Goal: Task Accomplishment & Management: Manage account settings

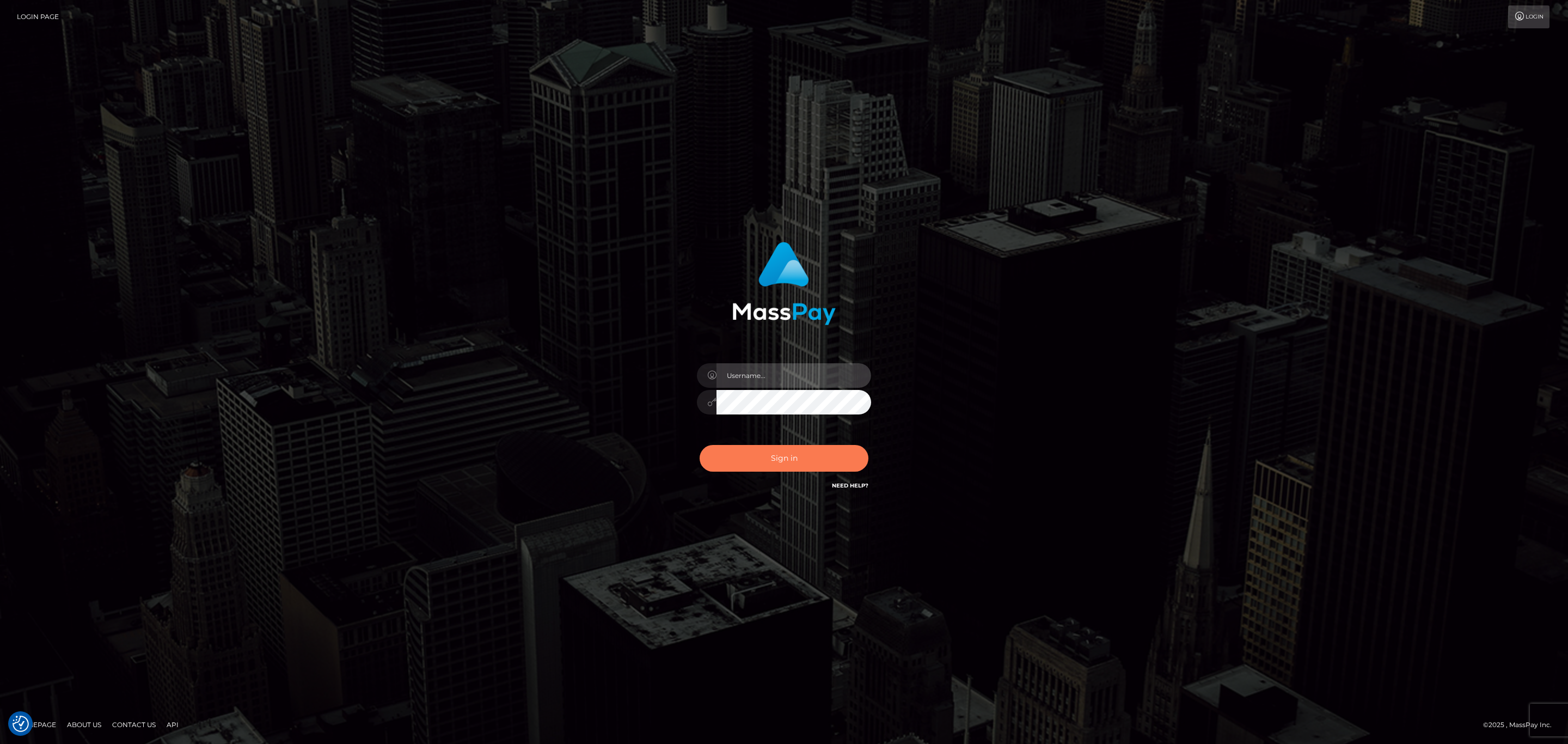
type input "[PERSON_NAME].JPA"
click at [804, 456] on button "Sign in" at bounding box center [784, 458] width 169 height 27
click at [788, 363] on input "[PERSON_NAME].JPA" at bounding box center [793, 375] width 155 height 25
type input "Sean.silversocial1"
click at [794, 459] on button "Sign in" at bounding box center [784, 458] width 169 height 27
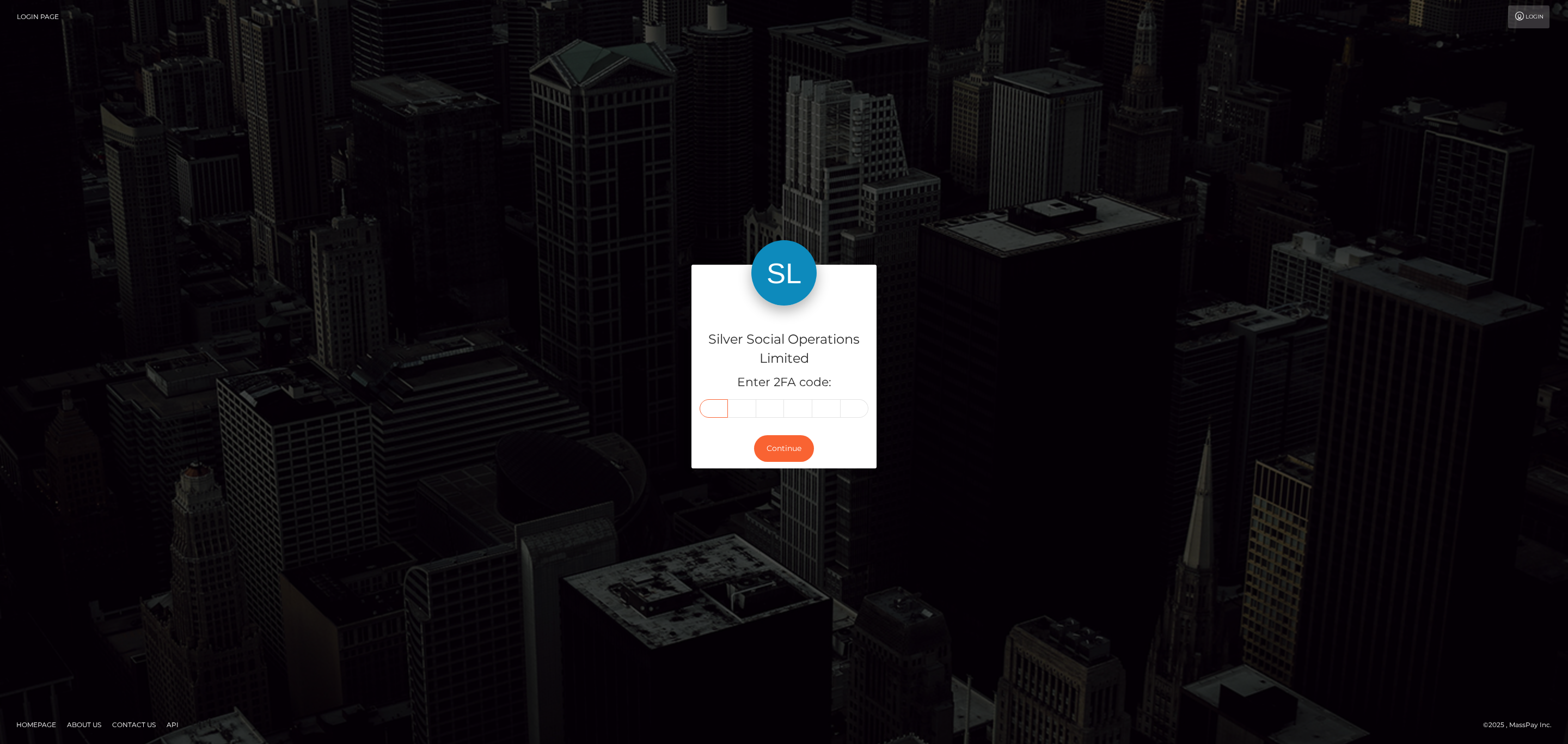
click at [709, 408] on input "text" at bounding box center [713, 408] width 28 height 18
drag, startPoint x: 709, startPoint y: 408, endPoint x: 1273, endPoint y: 123, distance: 631.9
click at [1190, 230] on div "Silver Social Operations Limited Enter 2FA code: Continue" at bounding box center [784, 372] width 1568 height 378
drag, startPoint x: 713, startPoint y: 414, endPoint x: 714, endPoint y: 408, distance: 6.1
click at [713, 413] on input "text" at bounding box center [713, 408] width 28 height 18
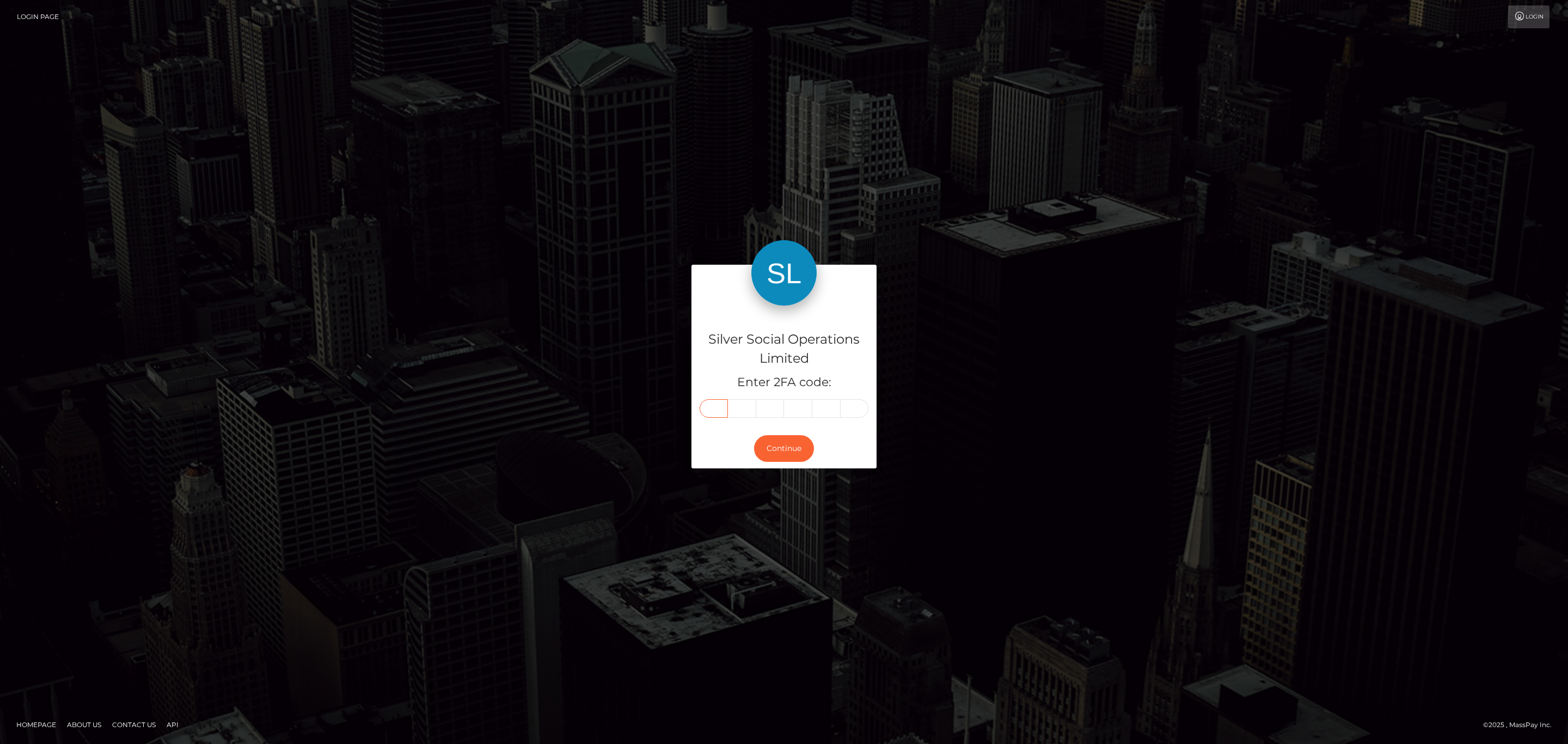
paste input "8"
type input "8"
type input "6"
type input "5"
type input "9"
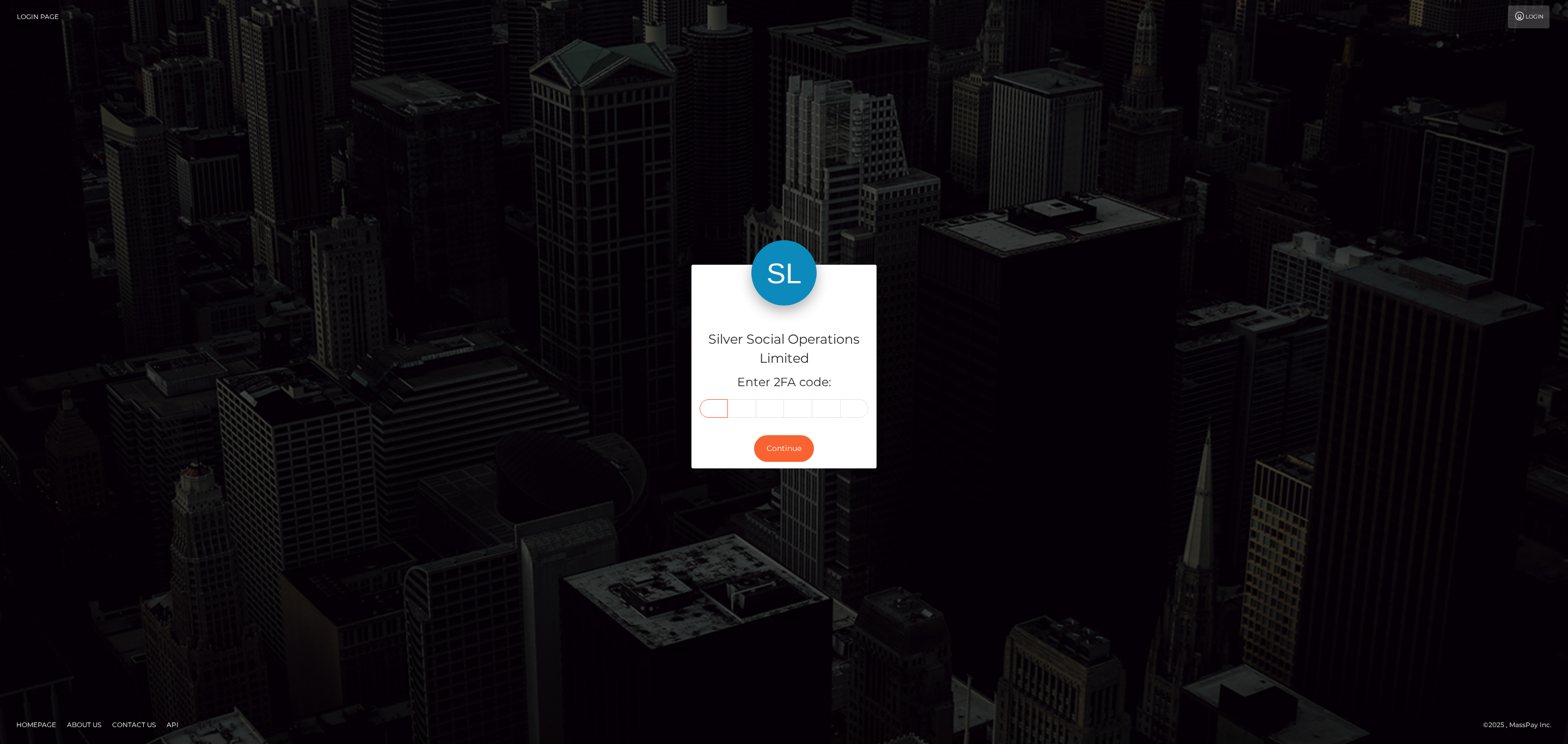
type input "7"
type input "8"
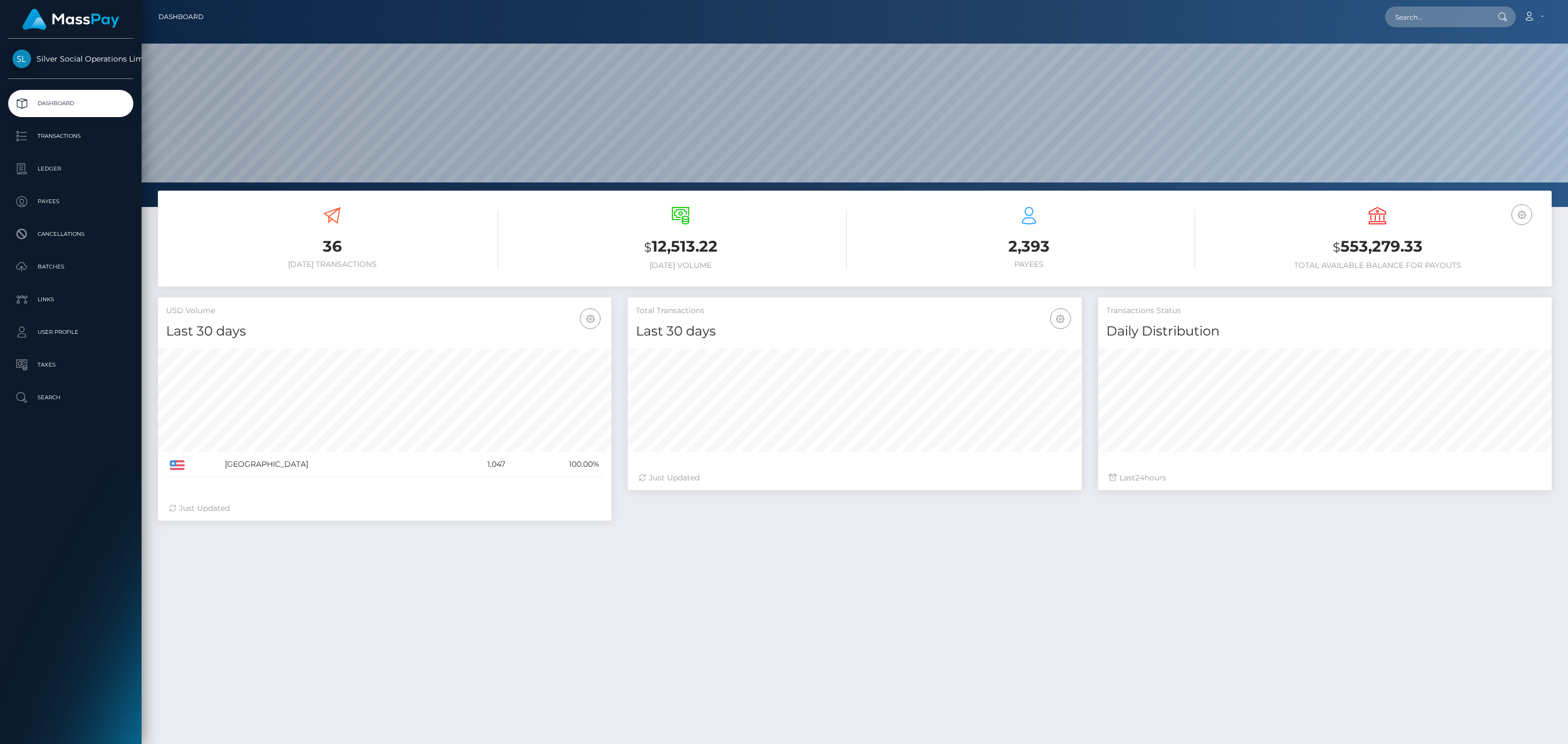
scroll to position [193, 453]
click at [1350, 242] on h3 "$ 553,279.33" at bounding box center [1377, 247] width 332 height 22
copy h3 "553,279.33"
click at [1533, 15] on icon at bounding box center [1529, 16] width 11 height 9
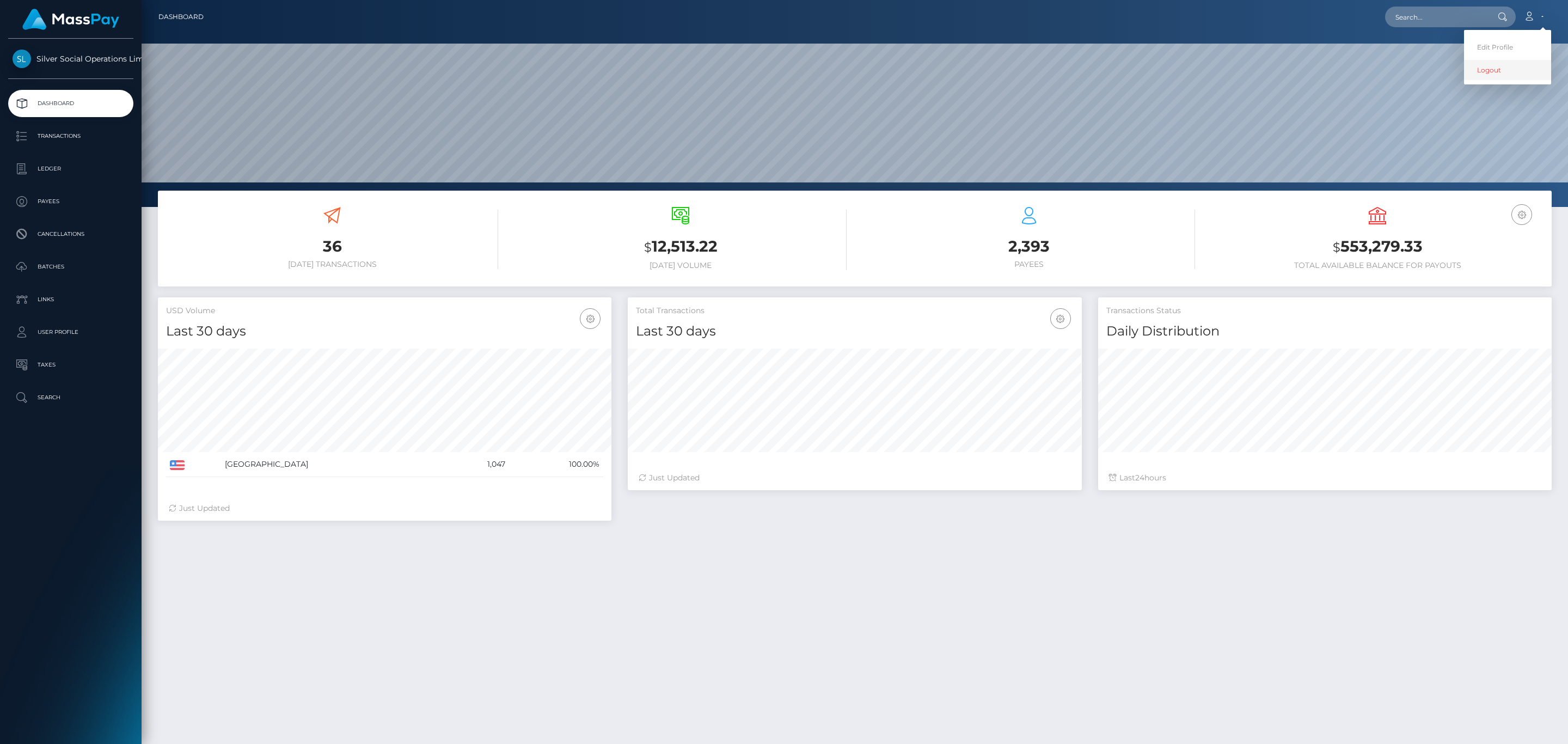
click at [1486, 80] on link "Logout" at bounding box center [1507, 70] width 87 height 20
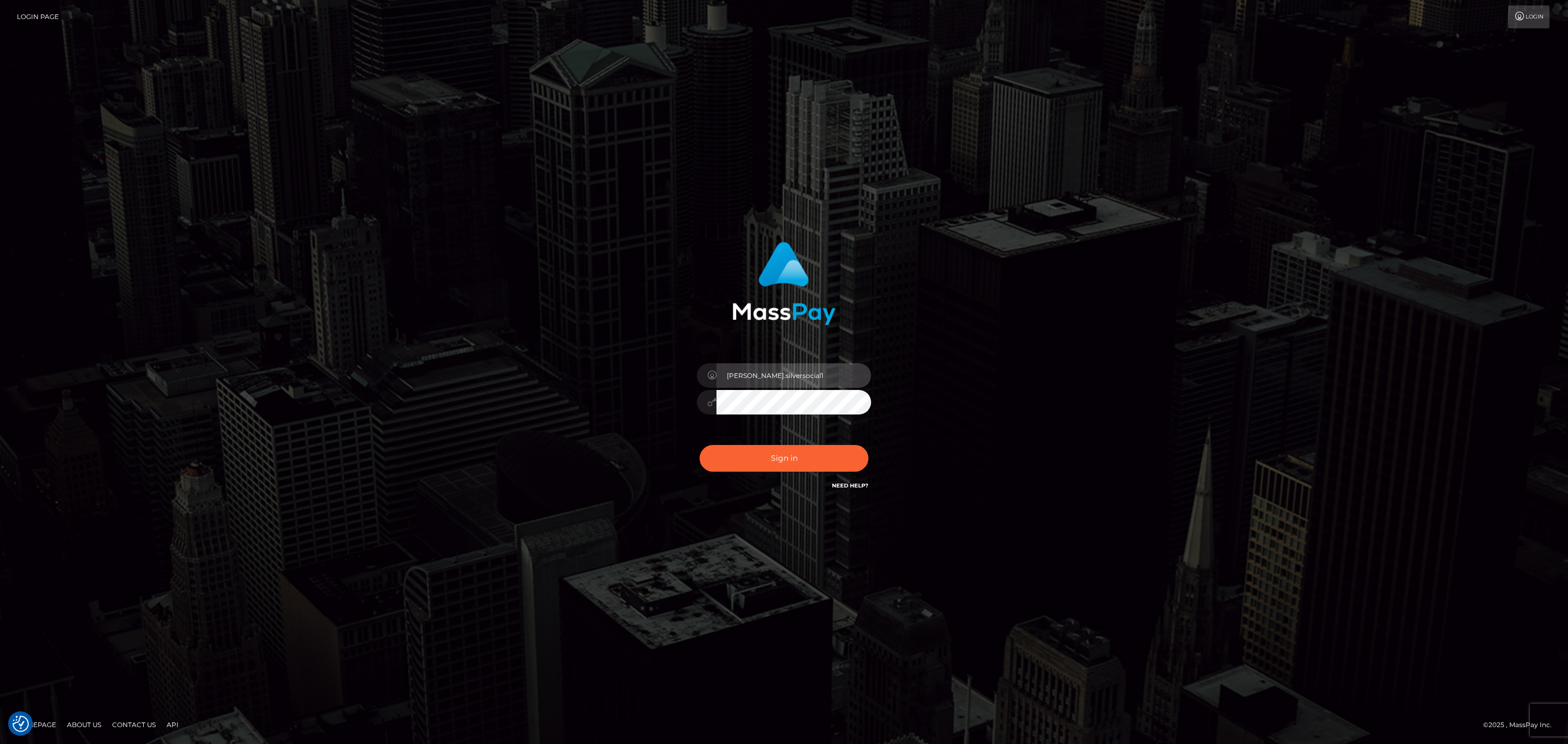
click at [821, 364] on input "[PERSON_NAME].silversocial1" at bounding box center [793, 375] width 155 height 25
click at [817, 376] on input "SeanP.spree" at bounding box center [793, 375] width 155 height 25
type input "[PERSON_NAME].ace"
click at [807, 475] on div "Sign in Need Help?" at bounding box center [784, 463] width 190 height 49
click at [809, 458] on button "Sign in" at bounding box center [784, 458] width 169 height 27
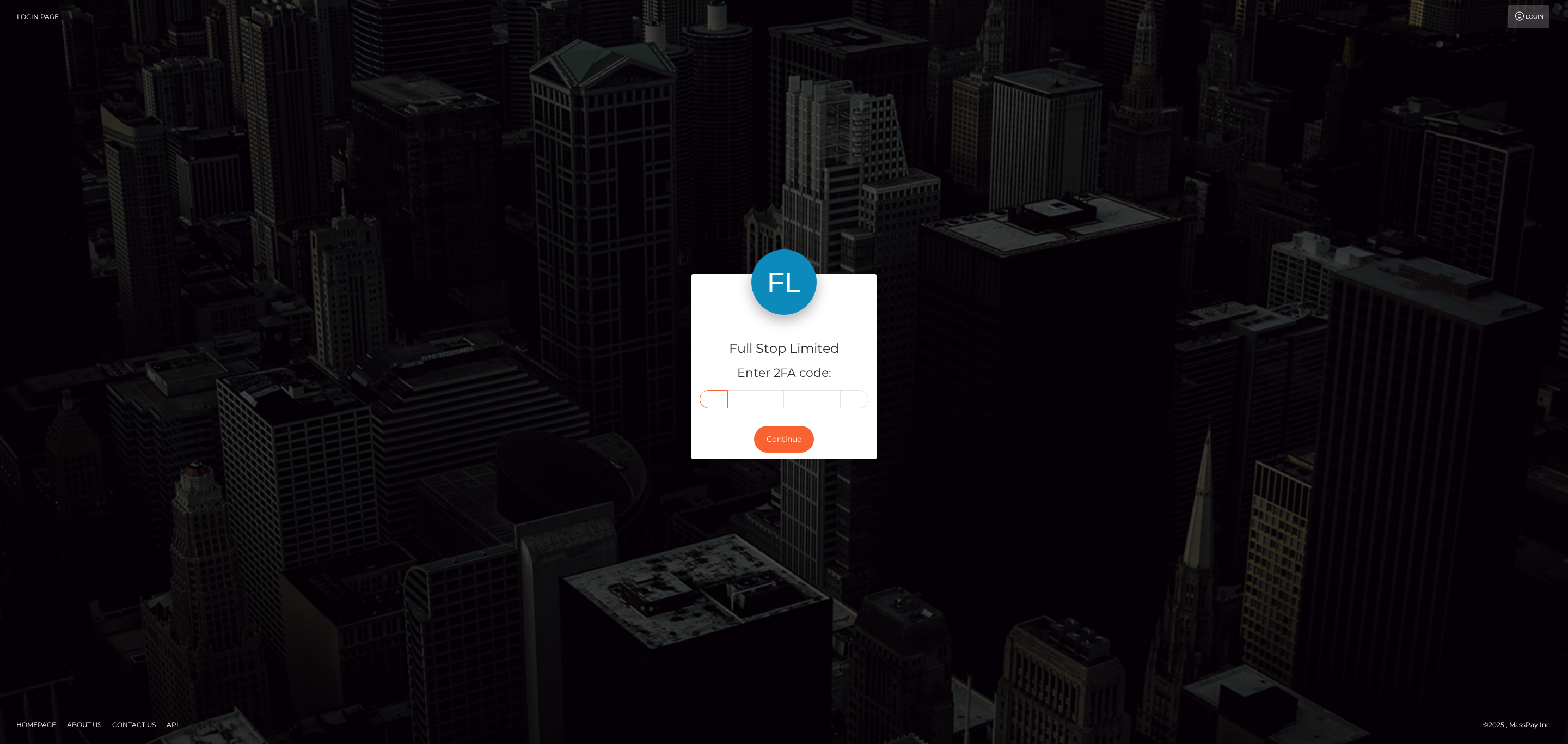
click at [716, 394] on input "text" at bounding box center [713, 399] width 28 height 18
paste input "8"
type input "8"
type input "1"
type input "8"
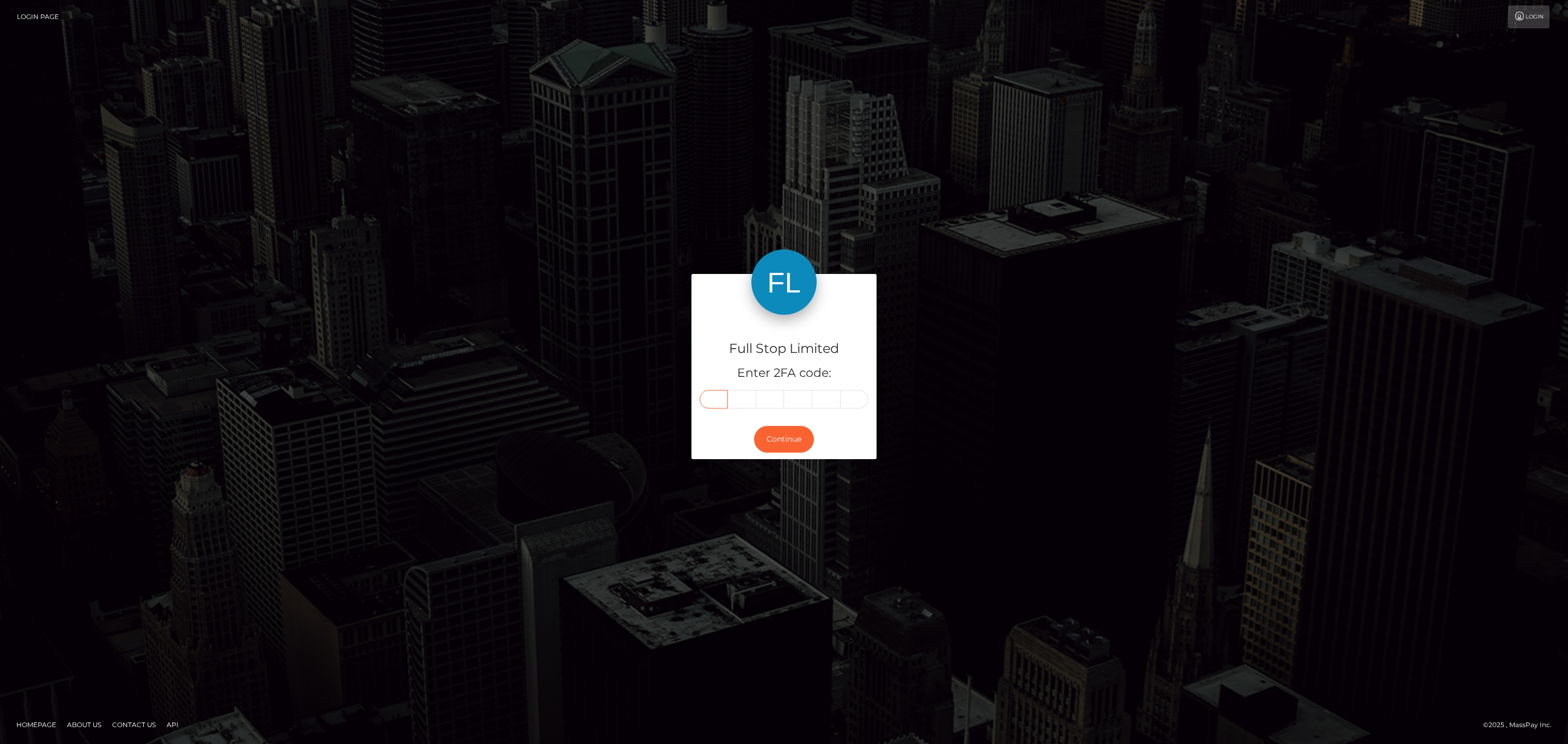
type input "0"
type input "1"
type input "7"
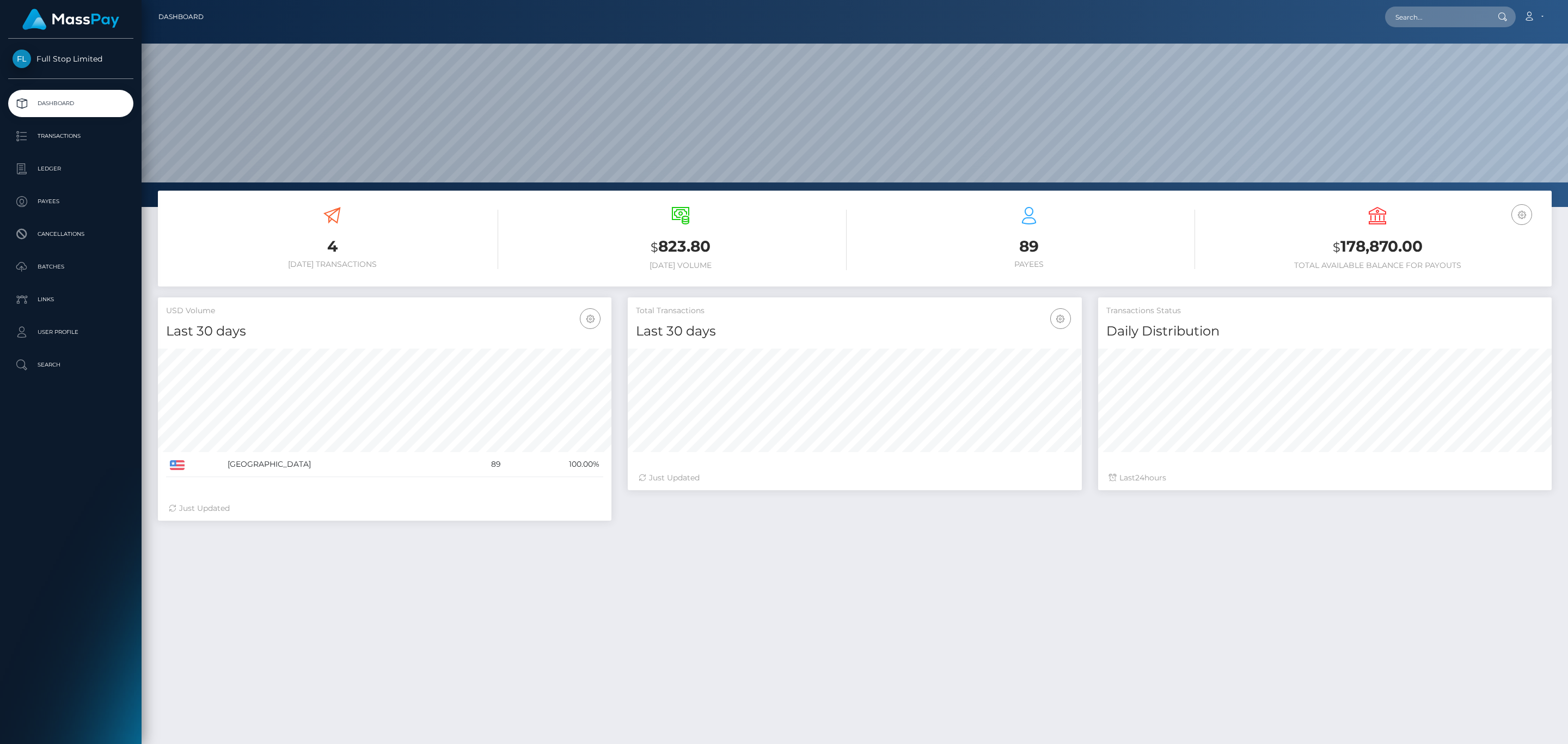
scroll to position [193, 453]
click at [1386, 228] on div "USD Balance $ 178,870.00 Total Available Balance for Payouts" at bounding box center [1377, 239] width 332 height 63
click at [1380, 242] on h3 "$ 178,870.00" at bounding box center [1377, 247] width 332 height 22
copy h3 "178,870.00"
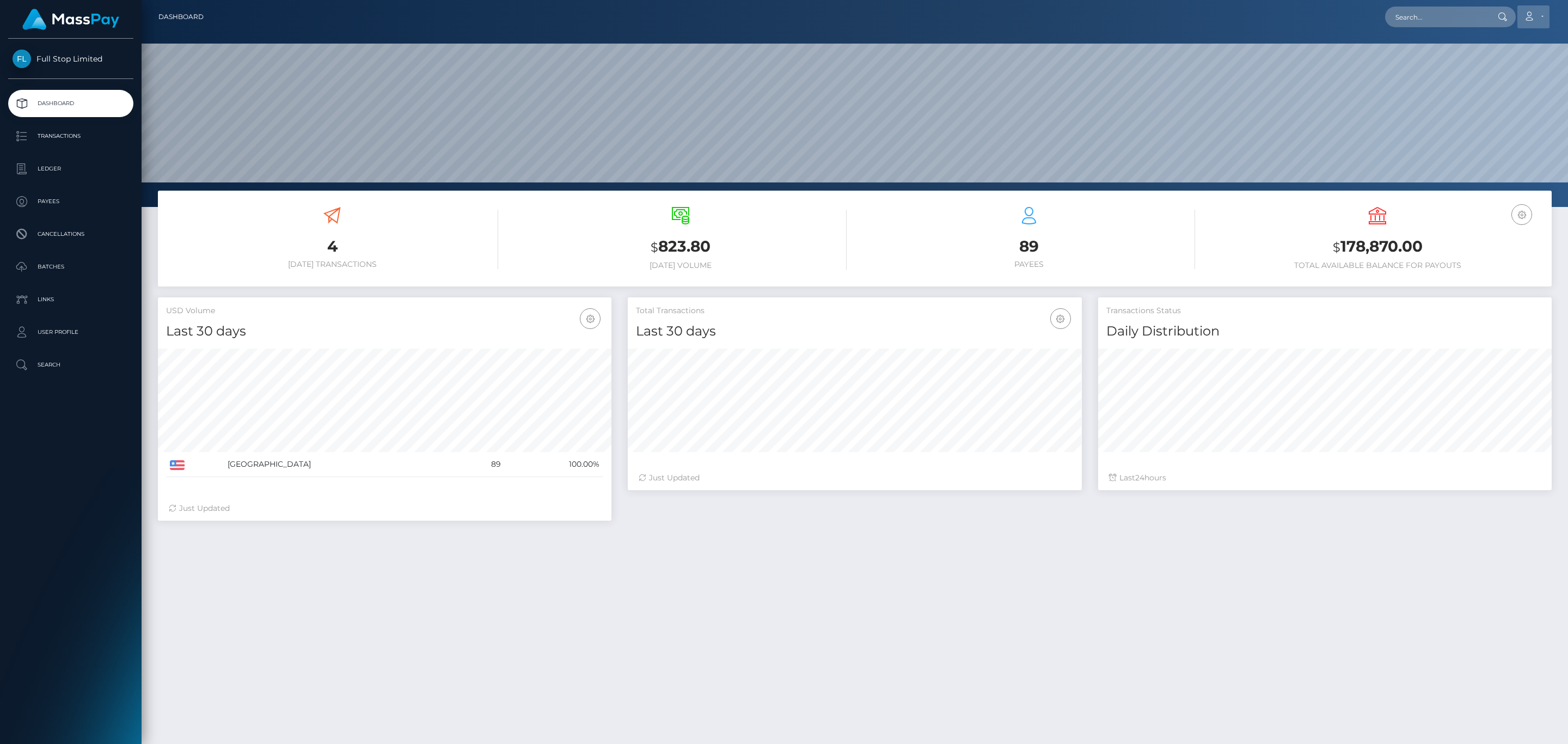
click at [1531, 23] on link "Account" at bounding box center [1533, 17] width 32 height 23
click at [1512, 69] on link "Logout" at bounding box center [1507, 70] width 87 height 20
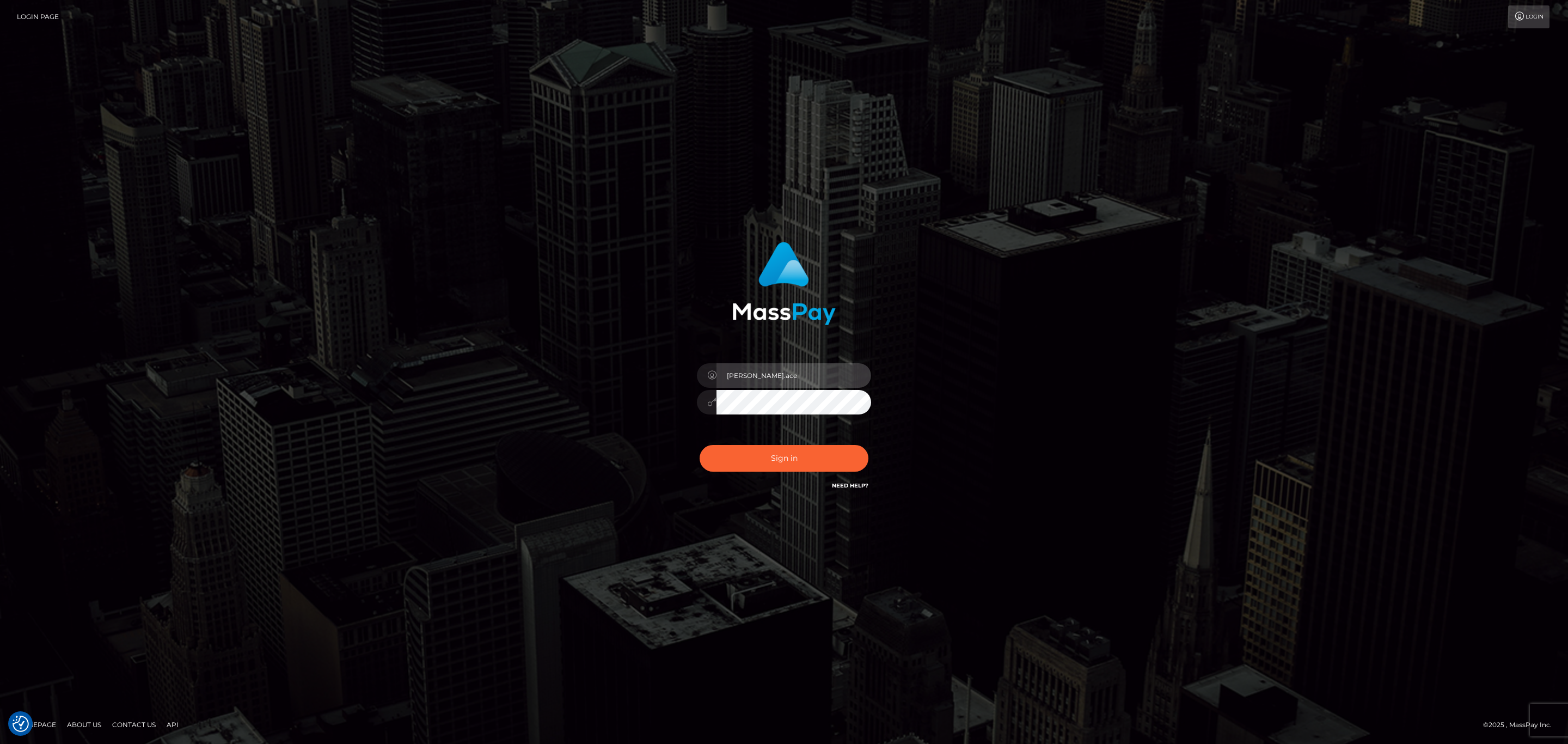
click at [778, 372] on input "[PERSON_NAME].ace" at bounding box center [793, 375] width 155 height 25
type input "[PERSON_NAME].megabonanza"
click at [812, 448] on button "Sign in" at bounding box center [784, 458] width 169 height 27
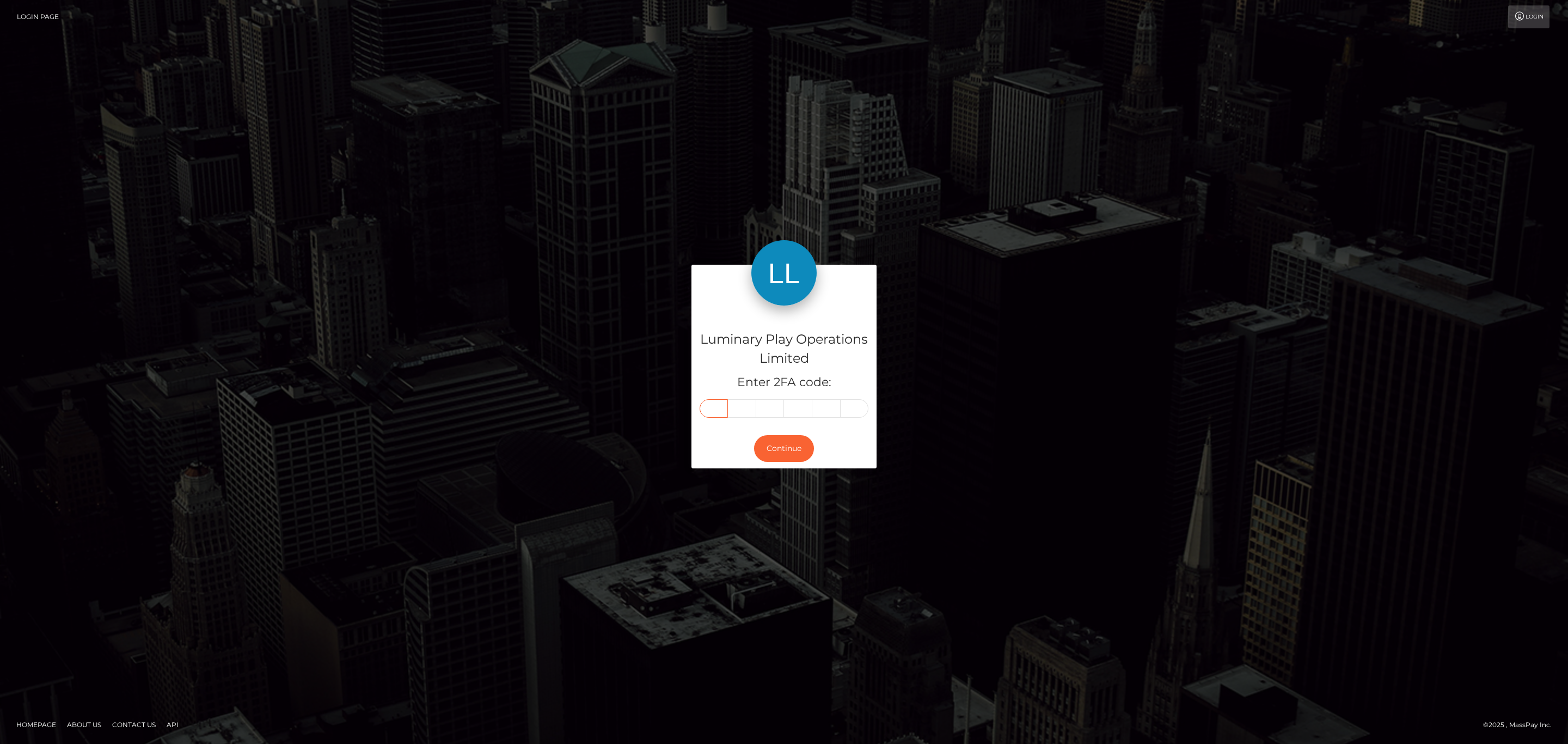
click at [718, 408] on input "text" at bounding box center [713, 408] width 28 height 18
paste input "0"
type input "0"
type input "5"
type input "1"
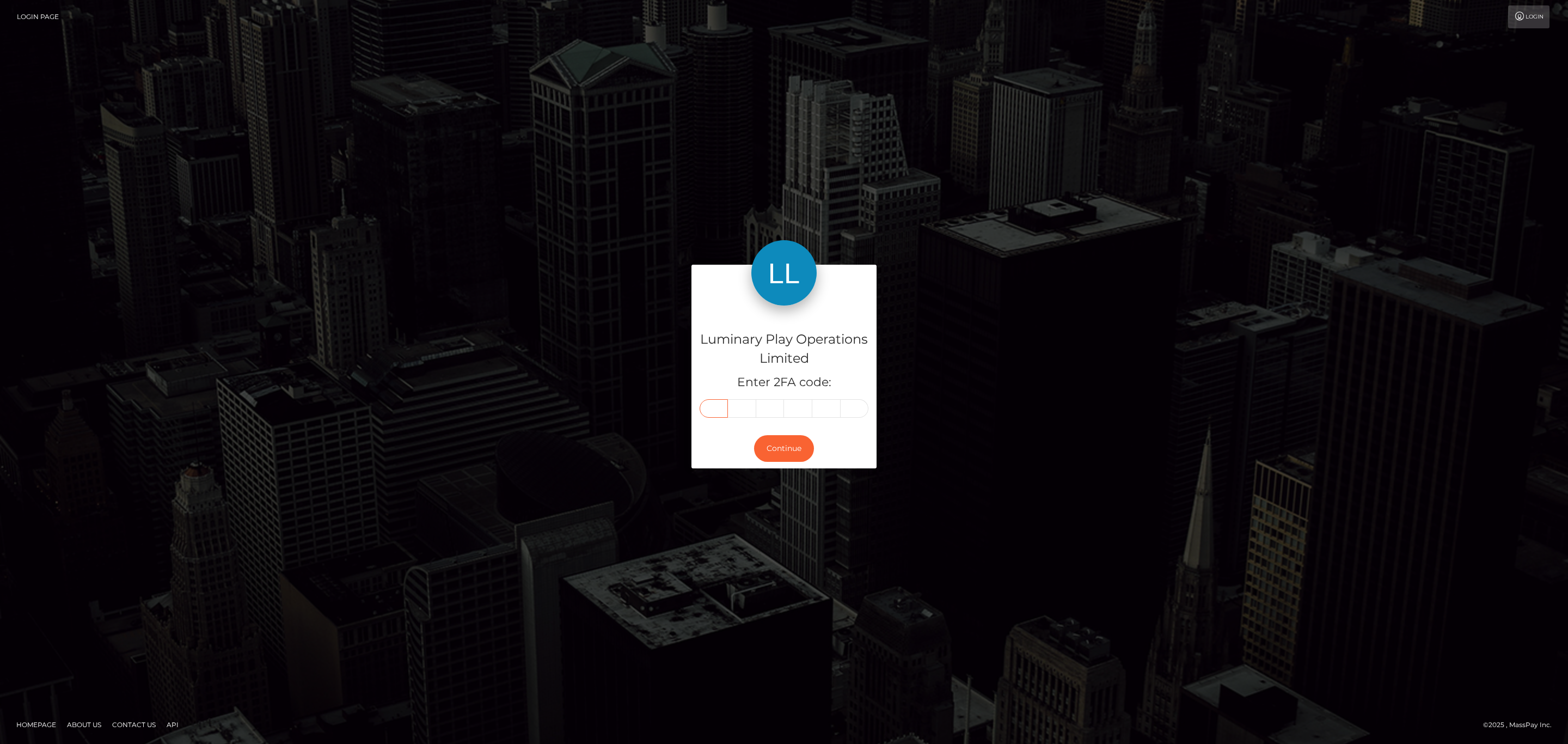
type input "4"
type input "2"
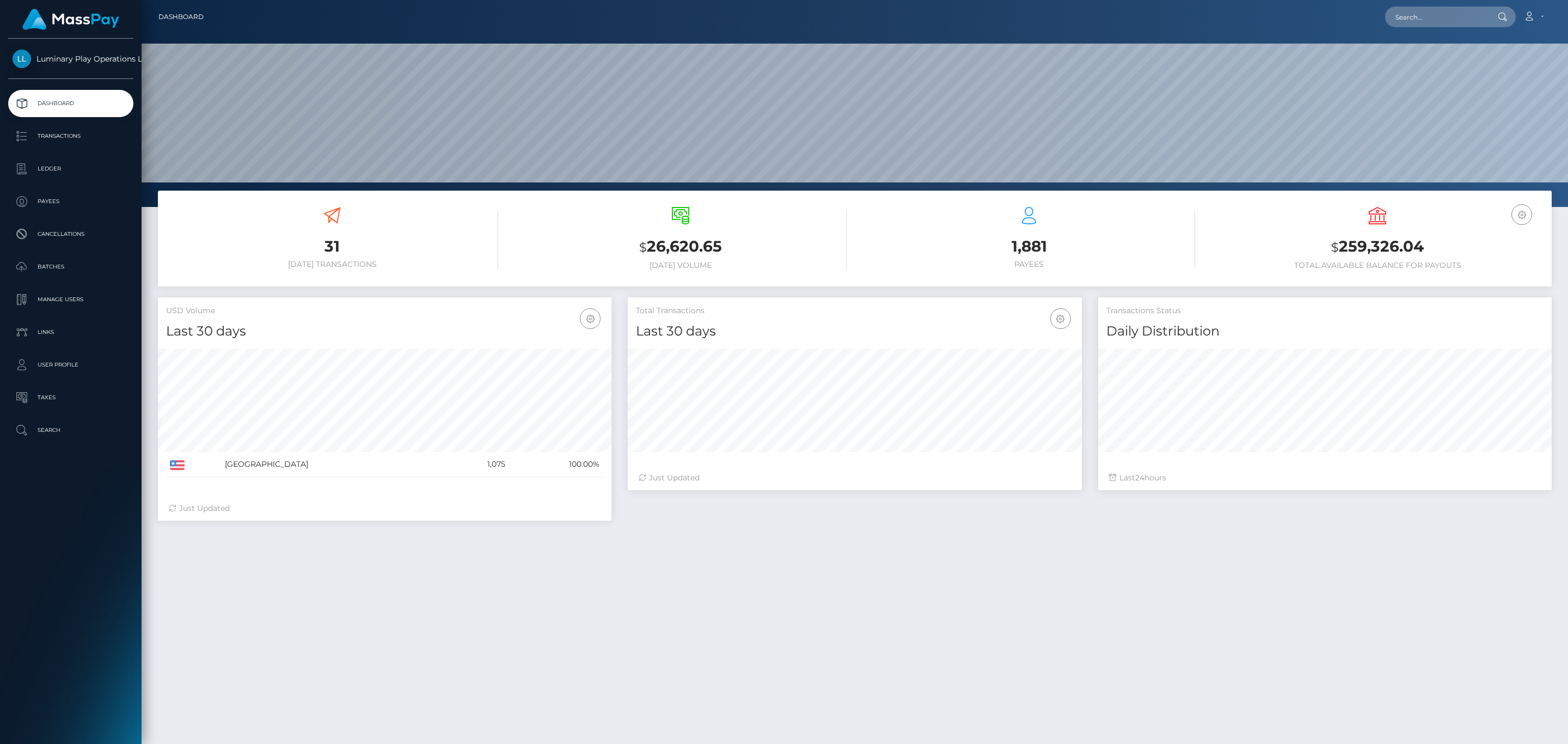
scroll to position [193, 453]
click at [1390, 244] on h3 "$ 259,326.04" at bounding box center [1377, 247] width 332 height 22
copy h3 "259,326.04"
